Goal: Task Accomplishment & Management: Manage account settings

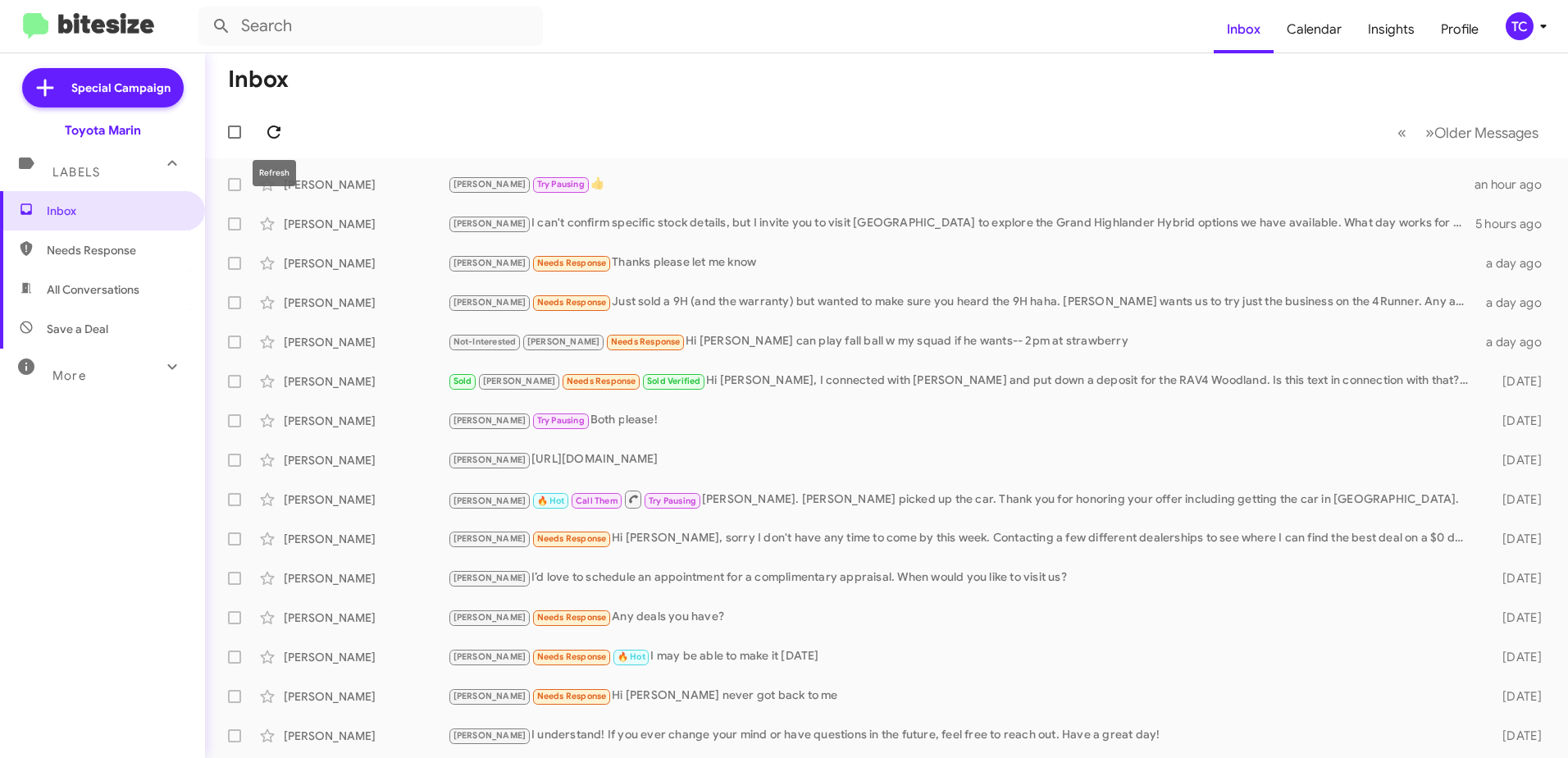
click at [277, 130] on icon at bounding box center [274, 132] width 13 height 13
click at [270, 124] on icon at bounding box center [274, 132] width 19 height 19
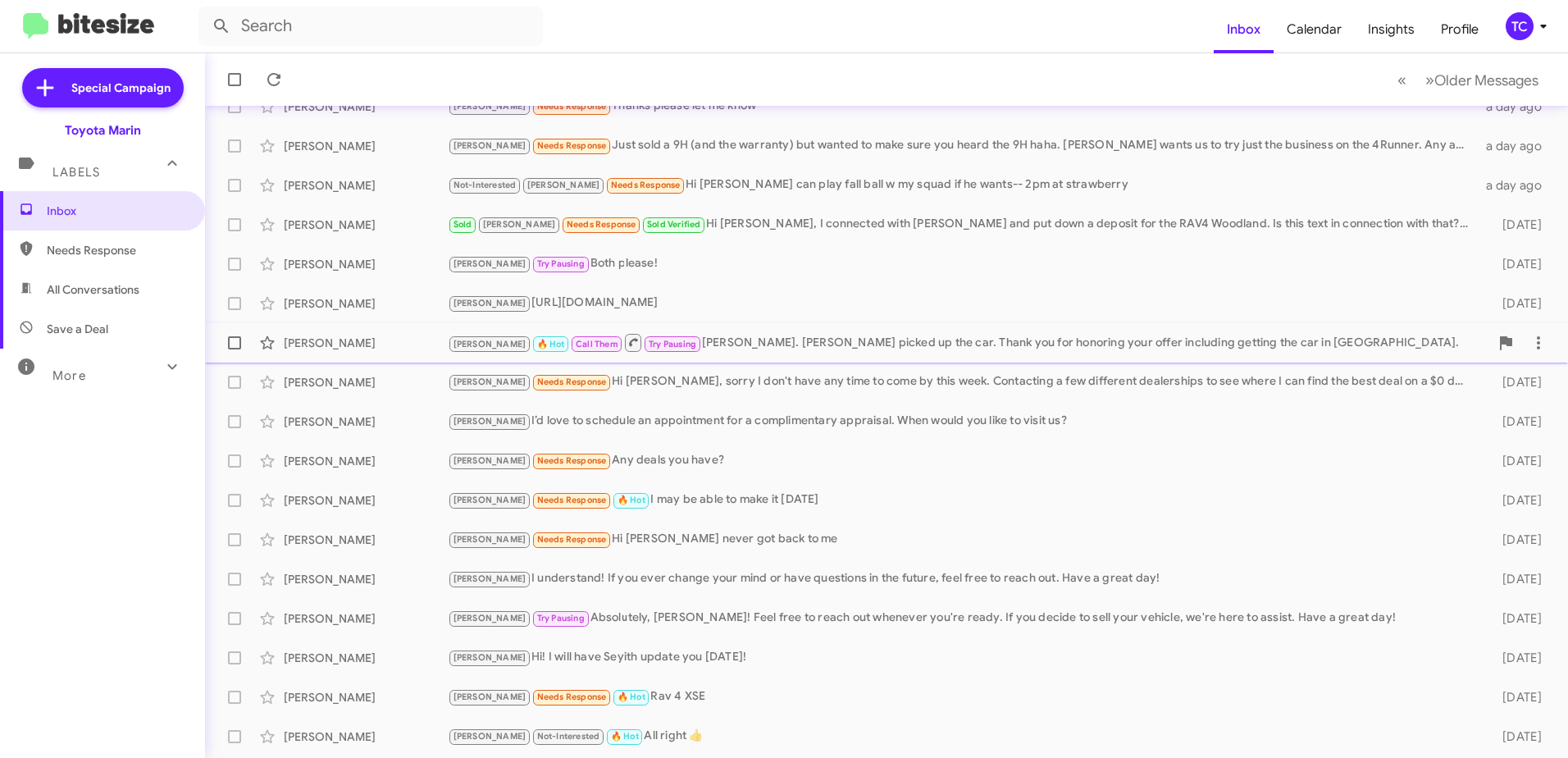
scroll to position [164, 0]
